Goal: Information Seeking & Learning: Learn about a topic

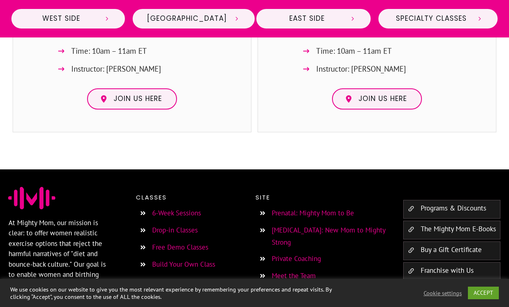
scroll to position [2371, 0]
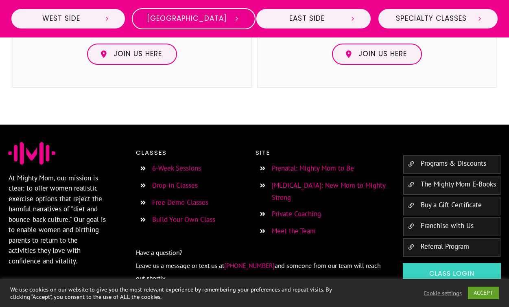
click at [184, 12] on link "[GEOGRAPHIC_DATA]" at bounding box center [194, 18] width 124 height 21
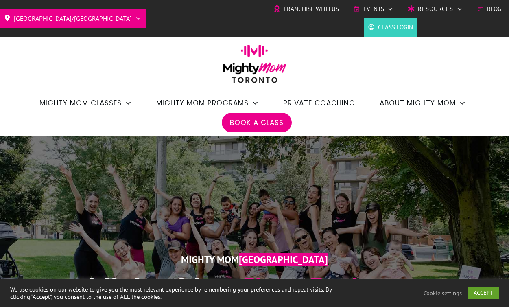
click at [392, 25] on span "Class Login" at bounding box center [395, 27] width 35 height 12
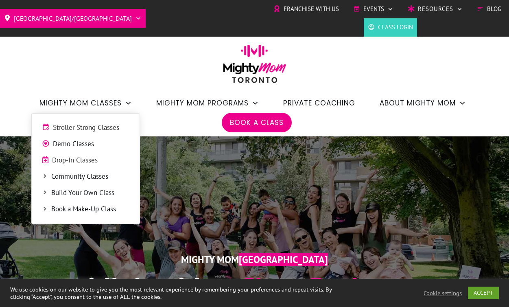
click at [90, 125] on span "Stroller Strong Classes" at bounding box center [91, 128] width 77 height 11
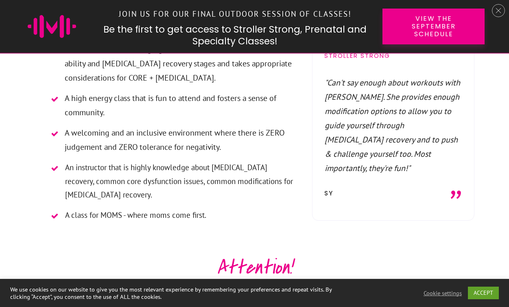
scroll to position [1121, 0]
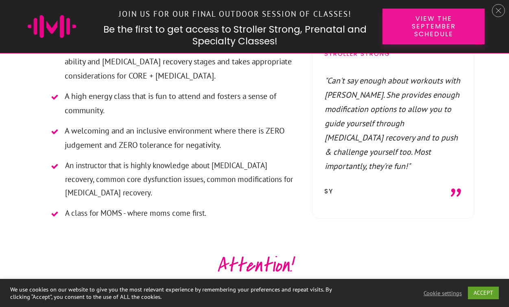
click at [429, 24] on span "View the September Schedule" at bounding box center [434, 27] width 74 height 24
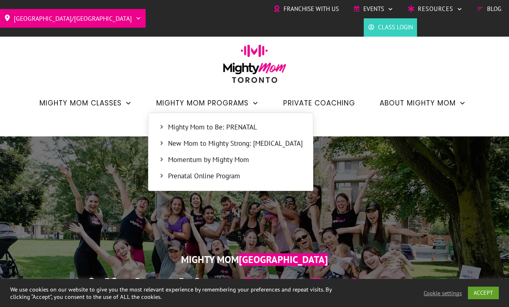
click at [190, 175] on span "Prenatal Online Program" at bounding box center [235, 176] width 135 height 11
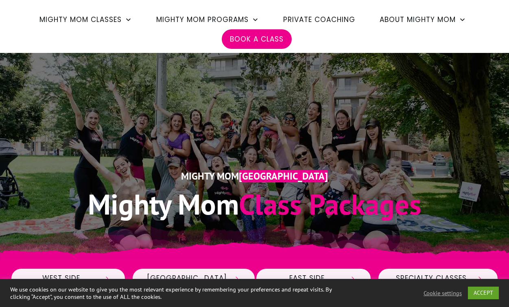
scroll to position [84, 0]
